Goal: Information Seeking & Learning: Learn about a topic

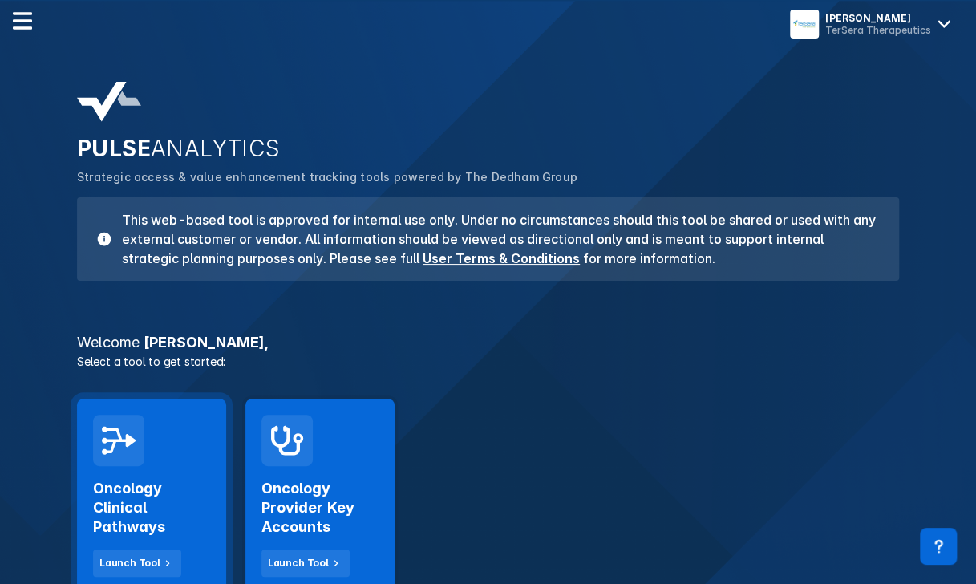
click at [159, 502] on h2 "Oncology Clinical Pathways" at bounding box center [151, 508] width 117 height 58
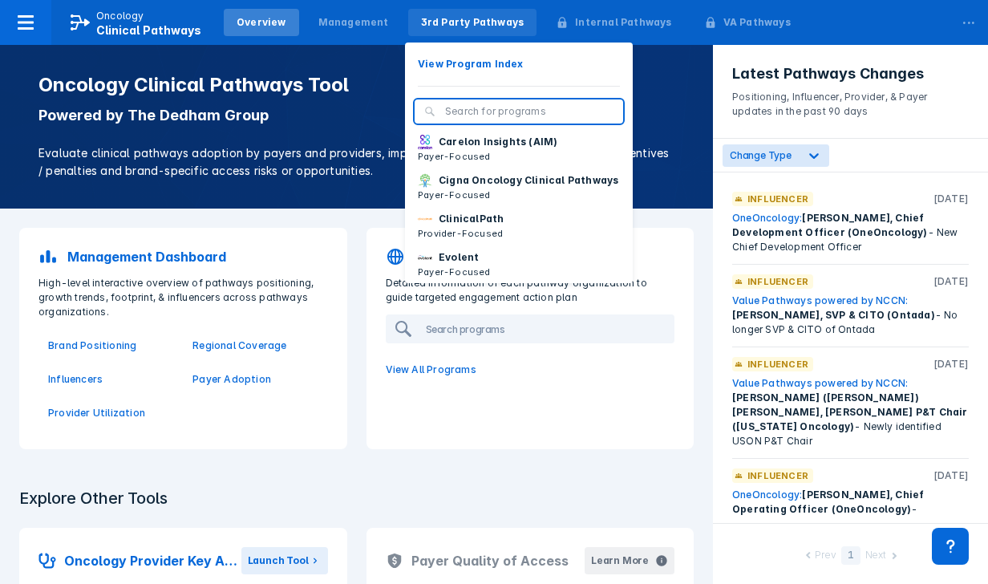
click at [460, 23] on div "3rd Party Pathways" at bounding box center [472, 22] width 103 height 14
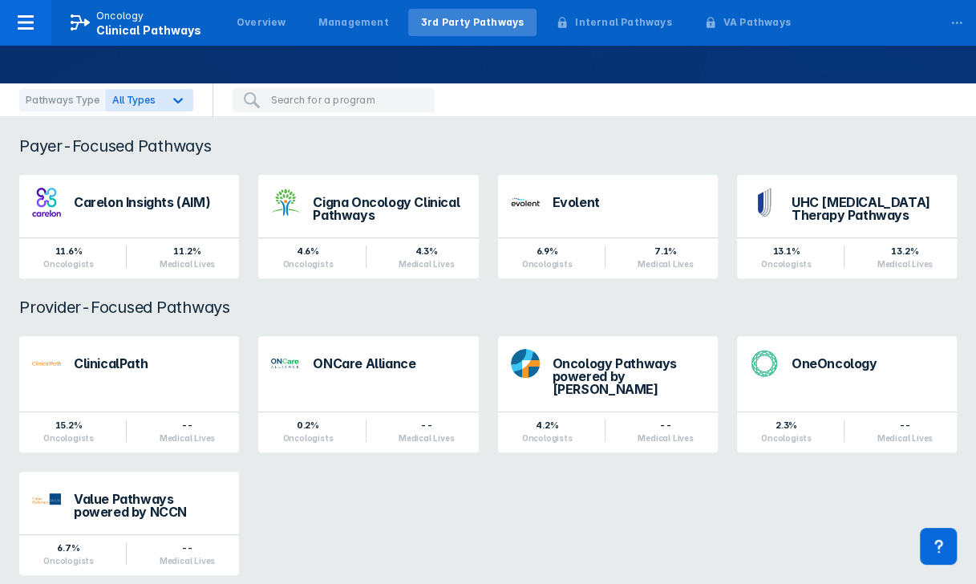
scroll to position [133, 0]
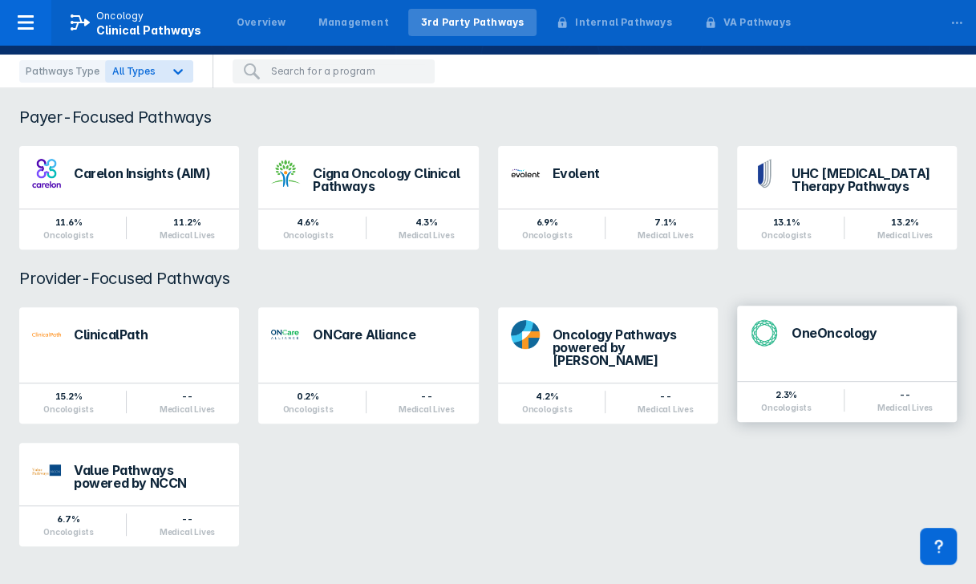
click at [806, 330] on div "OneOncology" at bounding box center [867, 332] width 152 height 13
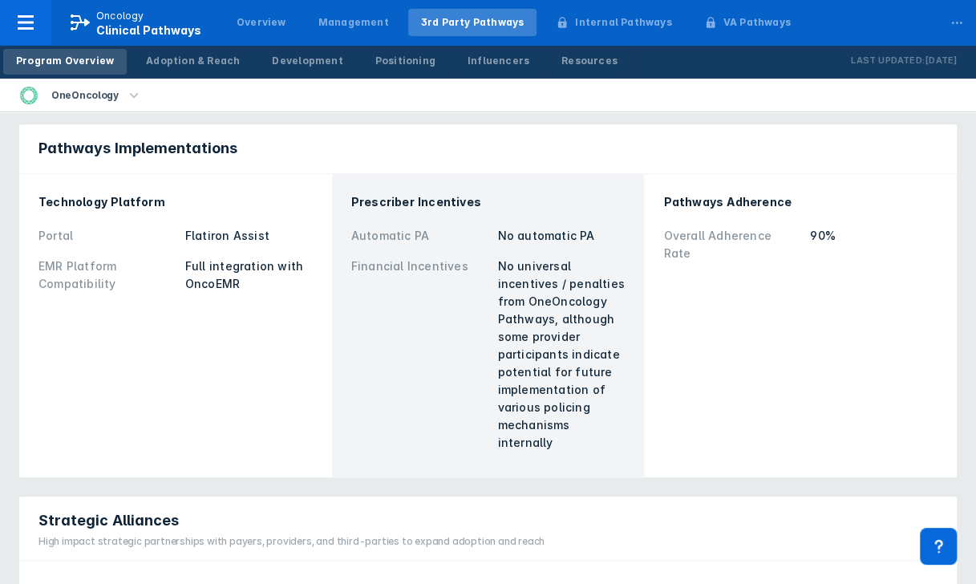
scroll to position [502, 0]
drag, startPoint x: 665, startPoint y: 215, endPoint x: 933, endPoint y: 214, distance: 268.5
click at [933, 220] on div "Overall Adherence Rate 90%" at bounding box center [800, 244] width 274 height 48
drag, startPoint x: 933, startPoint y: 214, endPoint x: 869, endPoint y: 293, distance: 102.0
click at [869, 293] on div "Pathways Adherence Overall Adherence Rate 90%" at bounding box center [799, 325] width 293 height 284
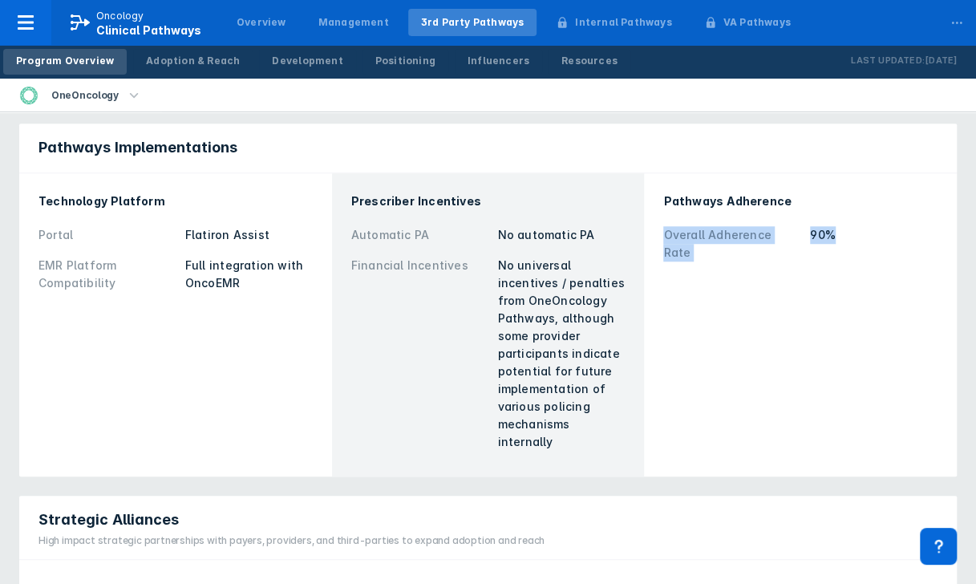
click at [741, 291] on div "Pathways Adherence Overall Adherence Rate 90%" at bounding box center [799, 325] width 293 height 284
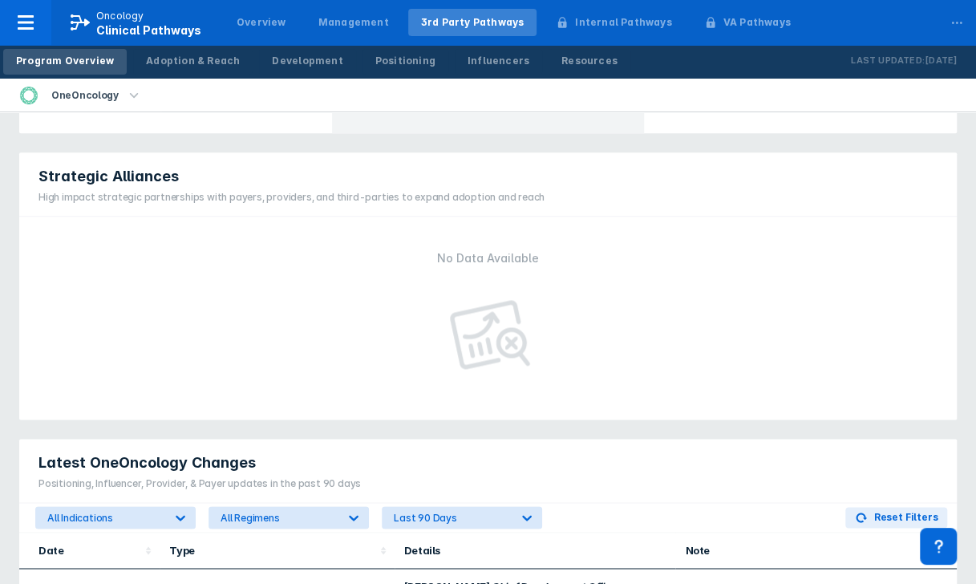
scroll to position [842, 0]
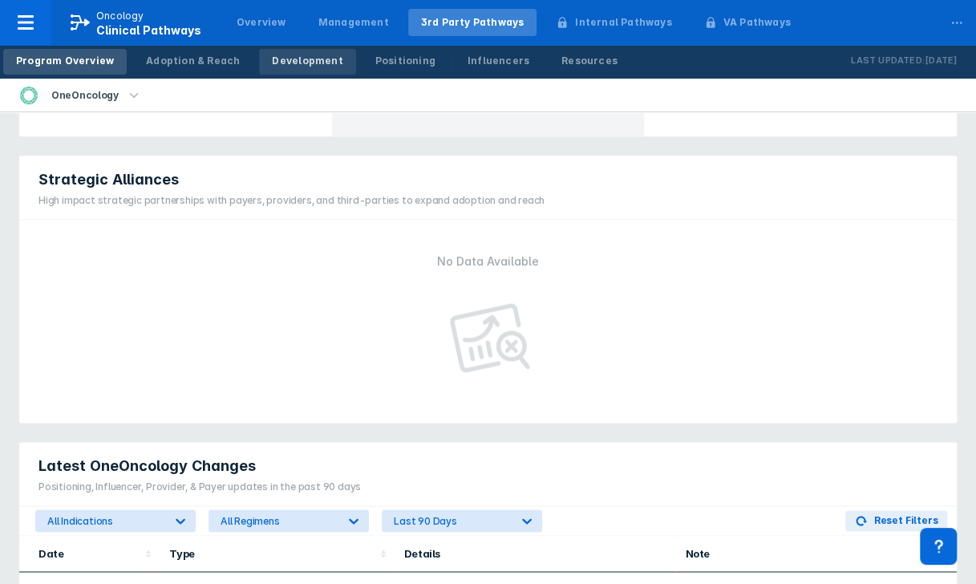
click at [292, 66] on div "Development" at bounding box center [307, 61] width 71 height 14
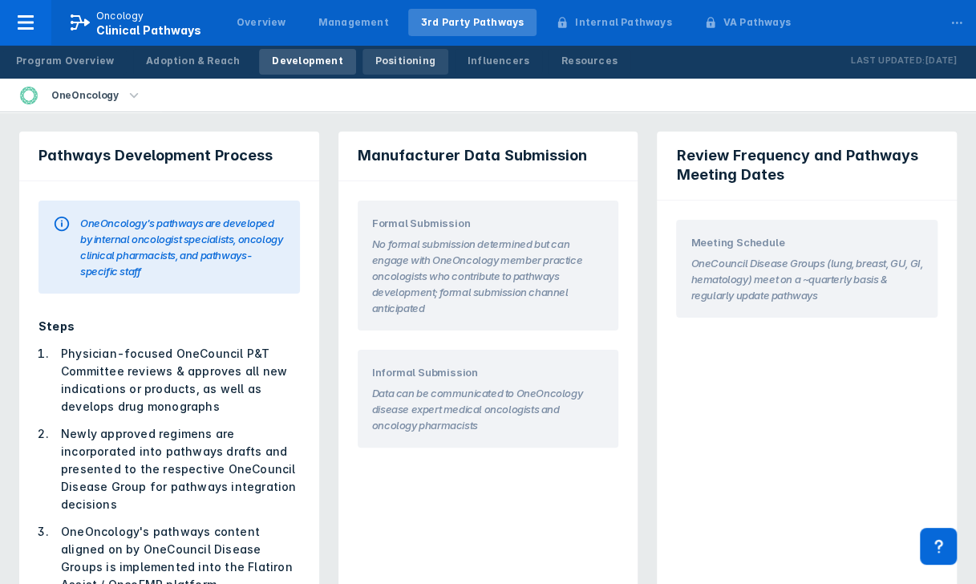
click at [375, 59] on div "Positioning" at bounding box center [405, 61] width 60 height 14
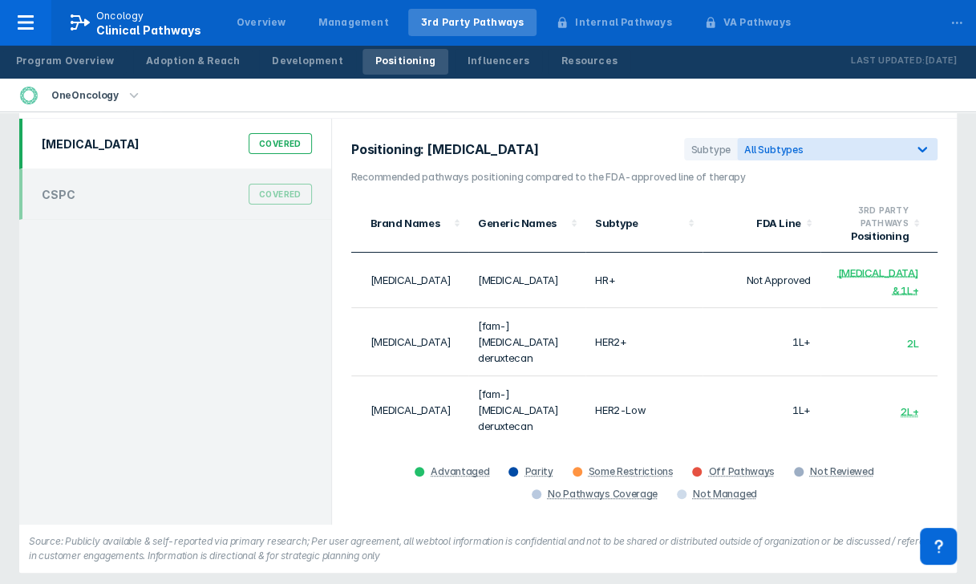
scroll to position [84, 0]
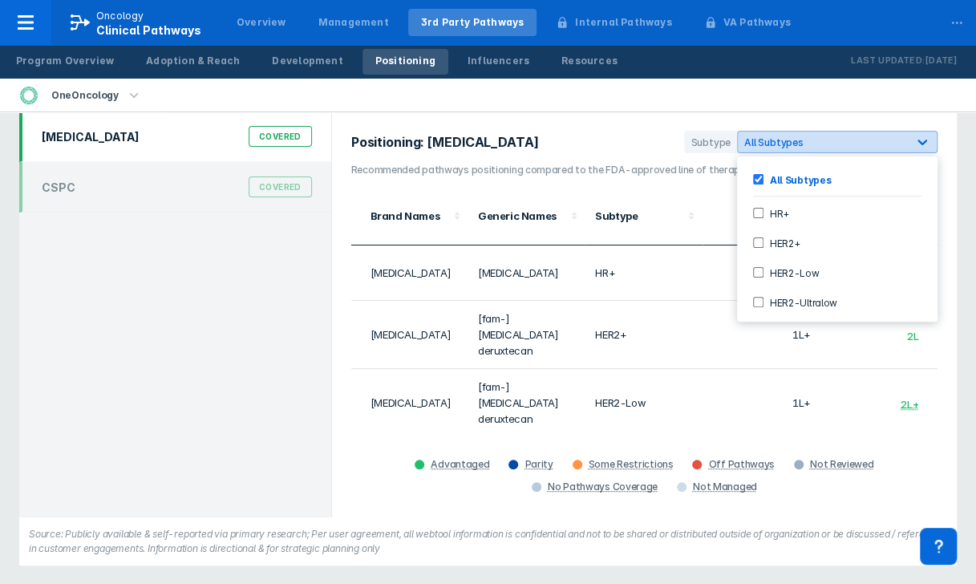
click at [824, 137] on div "All Subtypes" at bounding box center [822, 142] width 156 height 12
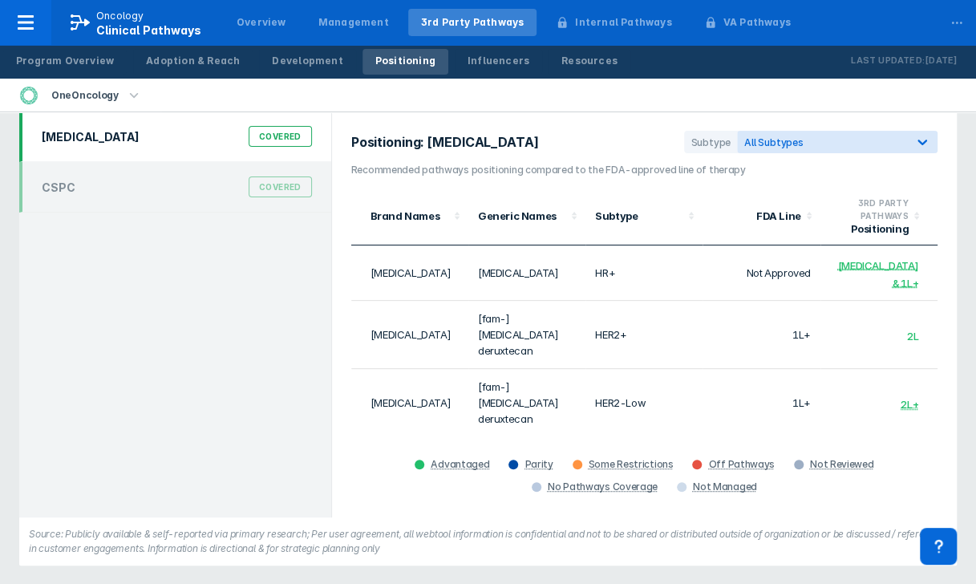
click at [625, 131] on section "Positioning: [MEDICAL_DATA] Subtype All Subtypes" at bounding box center [644, 147] width 586 height 32
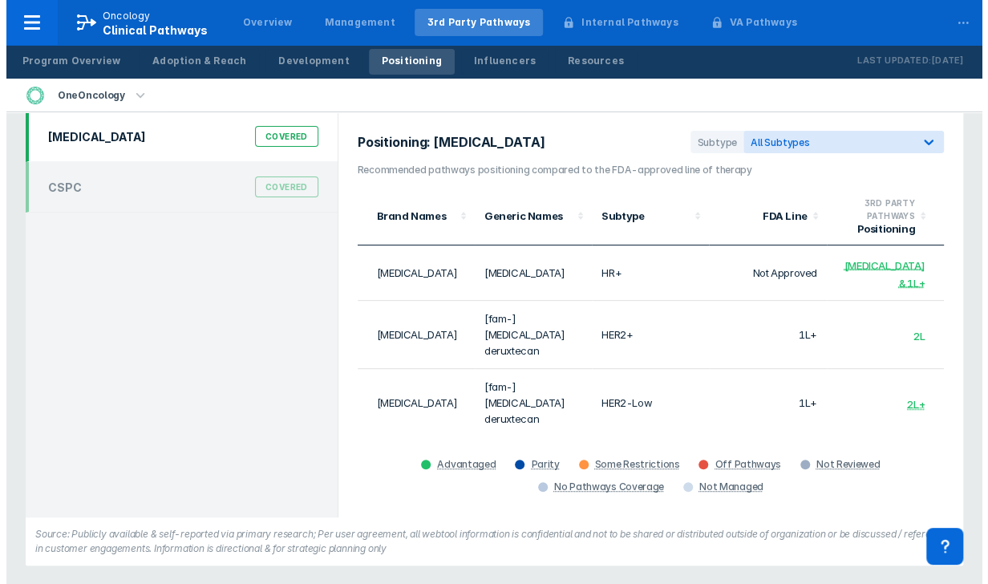
scroll to position [0, 0]
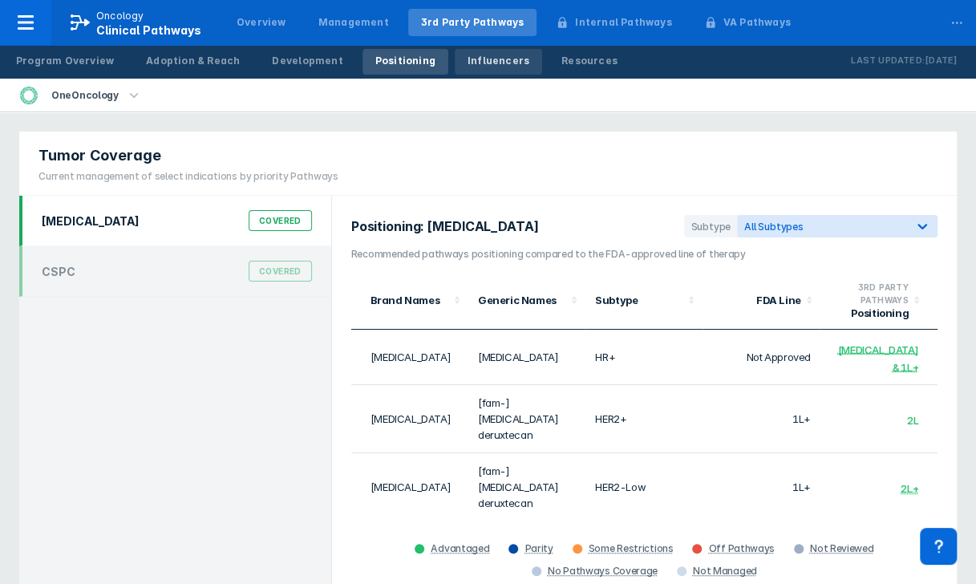
click at [471, 61] on div "Influencers" at bounding box center [498, 61] width 62 height 14
